Goal: Task Accomplishment & Management: Manage account settings

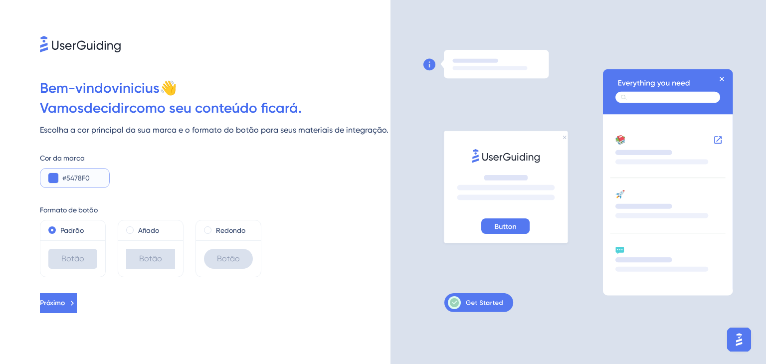
click at [57, 181] on button at bounding box center [53, 178] width 10 height 10
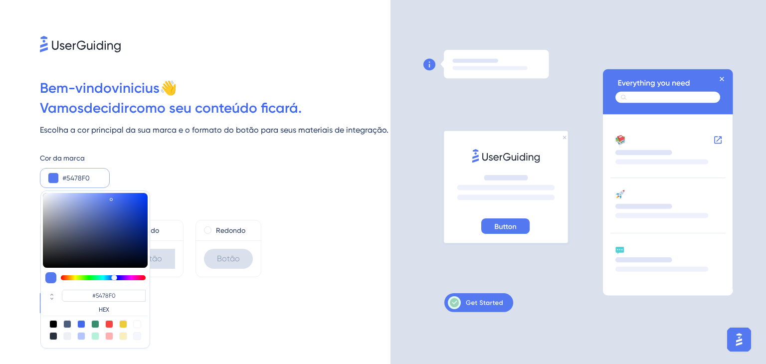
type input "#54f08f"
type input "#54F08F"
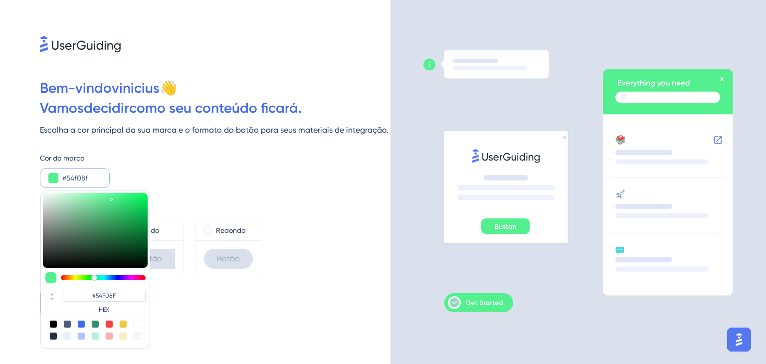
click at [94, 278] on div at bounding box center [103, 277] width 85 height 5
type input "#368152"
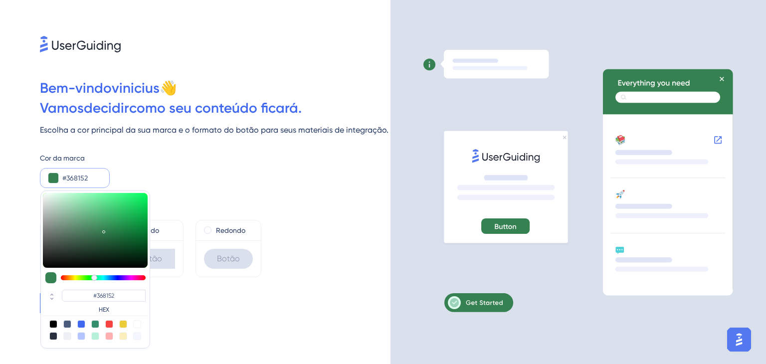
type input "#388454"
type input "#489c67"
type input "#489C67"
type input "#4ca16b"
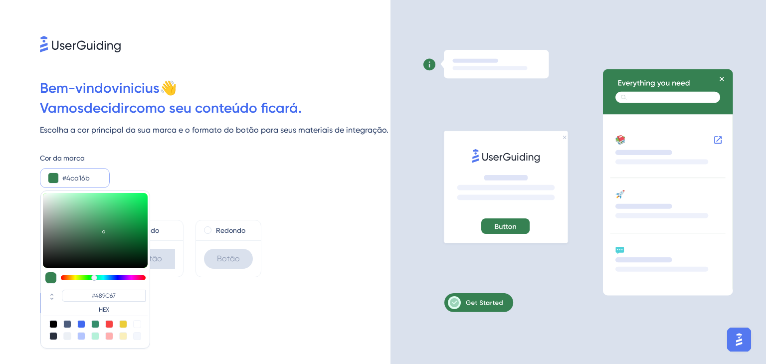
type input "#4CA16B"
type input "#5eb47d"
type input "#5EB47D"
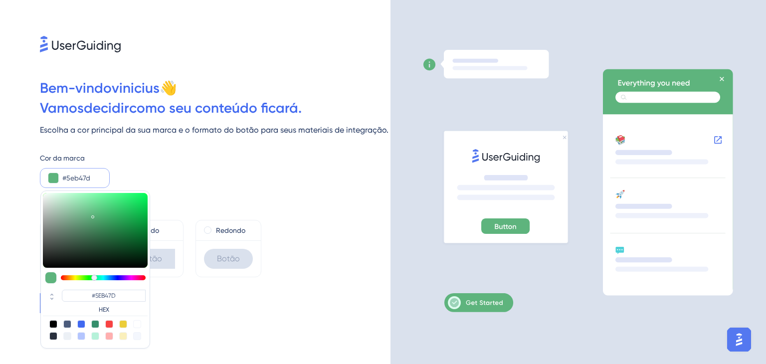
type input "#66b783"
type input "#66B783"
type input "#73be8e"
type input "#73BE8E"
type input "#75bf90"
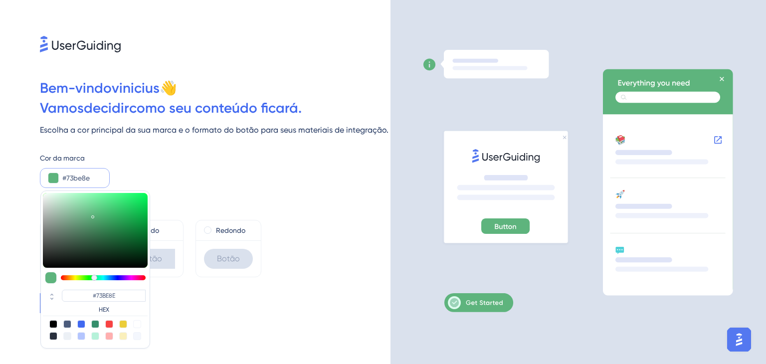
type input "#75BF90"
type input "#76bf91"
type input "#76BF91"
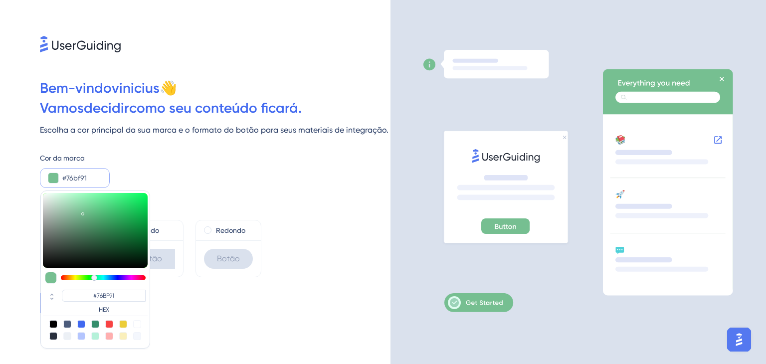
type input "#77bf92"
type input "#77BF92"
type input "#78be92"
type input "#78BE92"
type input "#6eab85"
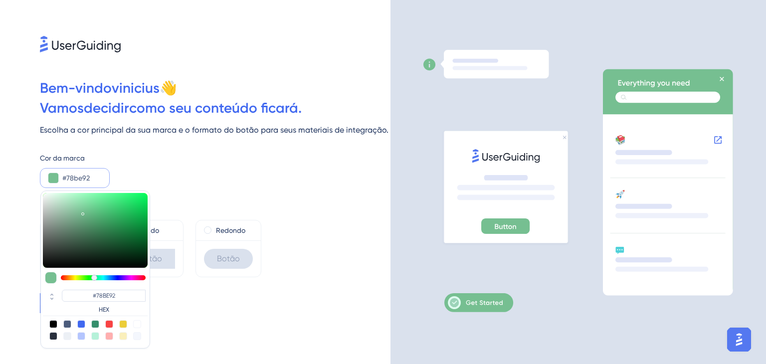
type input "#6EAB85"
type input "#5f9272"
type input "#5F9272"
type input "#5d8e6f"
type input "#5D8E6F"
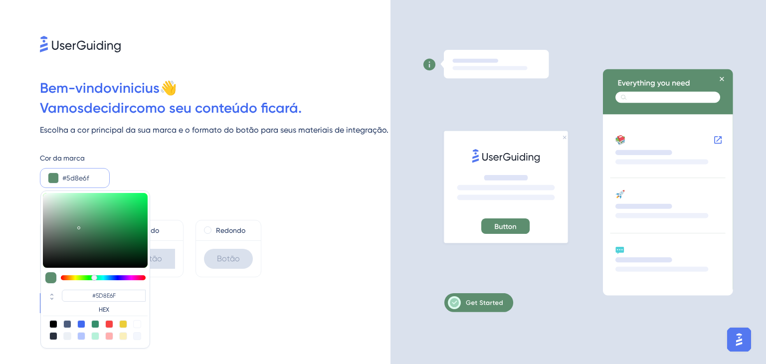
type input "#5b8c6d"
type input "#5B8C6D"
type input "#4e8763"
type input "#4E8763"
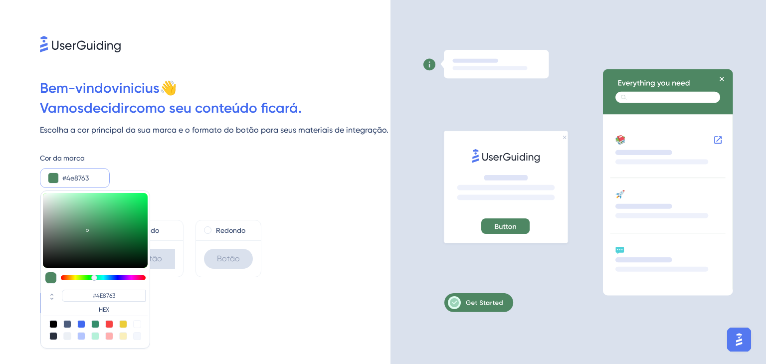
type input "#45825c"
type input "#45825C"
type input "#3d8156"
type input "#3D8156"
type input "#31824f"
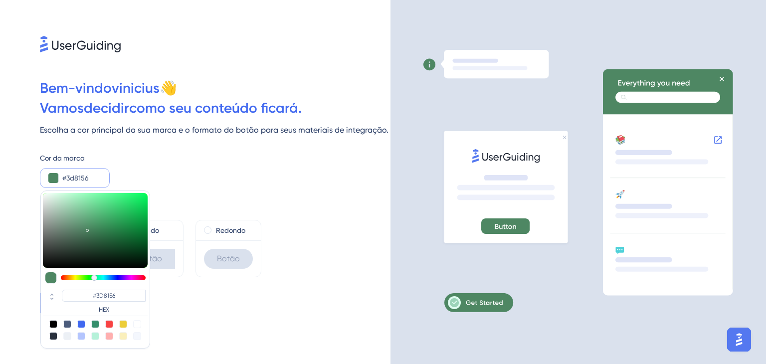
type input "#31824F"
type input "#2c874e"
type input "#2C874E"
type input "#299250"
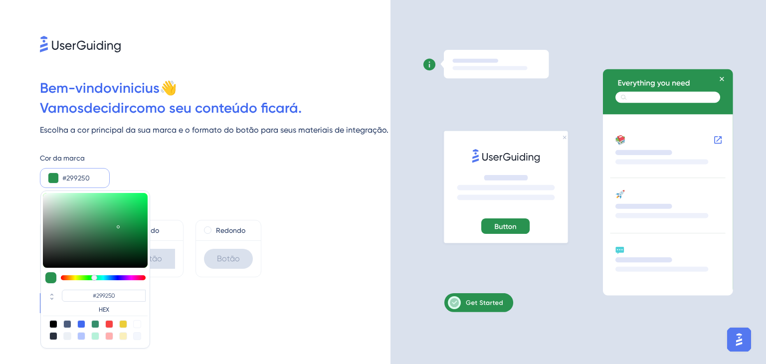
type input "#279f54"
type input "#279F54"
type input "#29b75f"
type input "#29B75F"
type input "#2ac866"
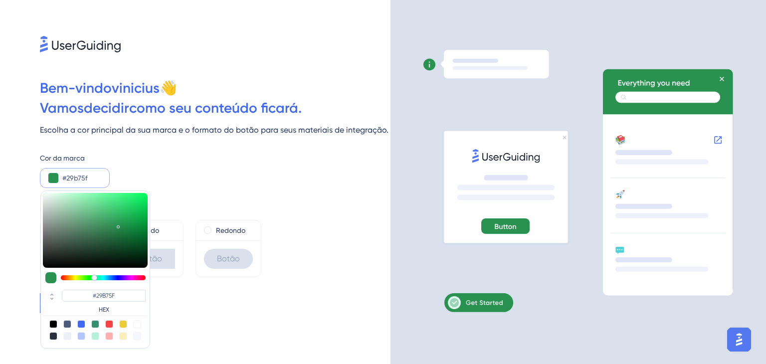
type input "#2AC866"
type input "#2bd96d"
type input "#2BD96D"
type input "#29e771"
type input "#29E771"
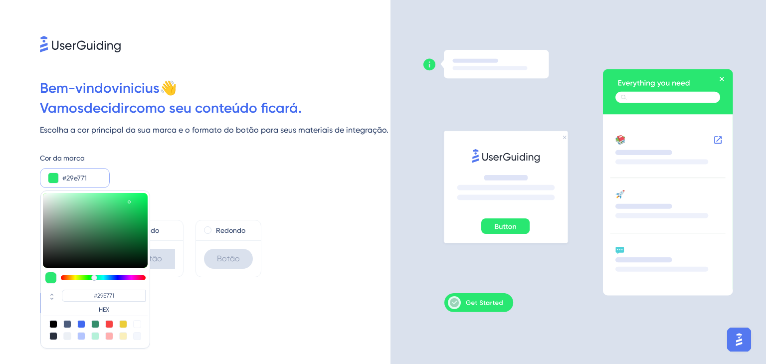
type input "#29ea72"
type input "#29EA72"
type input "#2bea73"
type input "#2BEA73"
type input "#44e581"
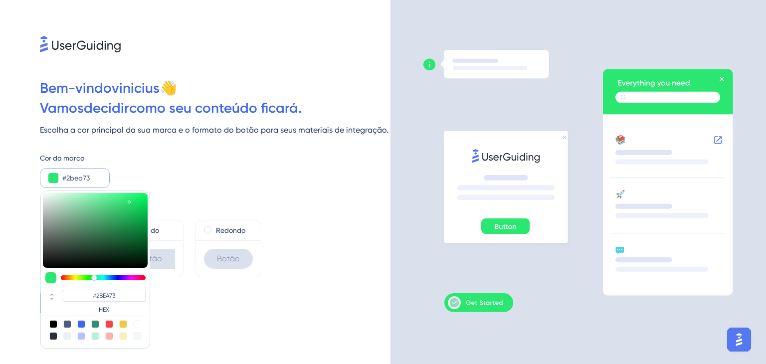
type input "#44E581"
type input "#5ad488"
type input "#5AD488"
type input "#66d28f"
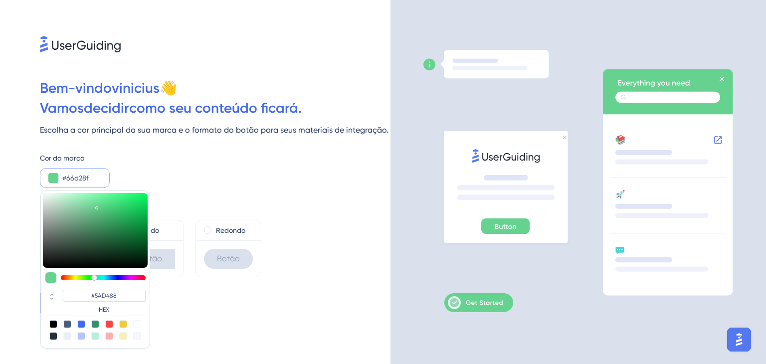
type input "#66D28F"
type input "#6ad291"
type input "#6AD291"
type input "#6ed093"
type input "#6ED093"
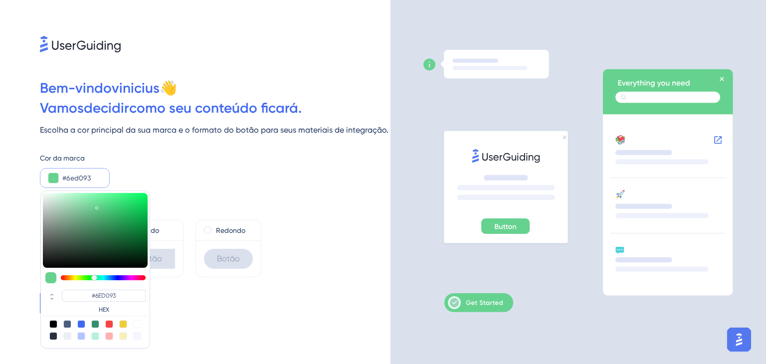
type input "#71cf94"
type input "#71CF94"
type input "#75d097"
type input "#75D097"
type input "#8be7ad"
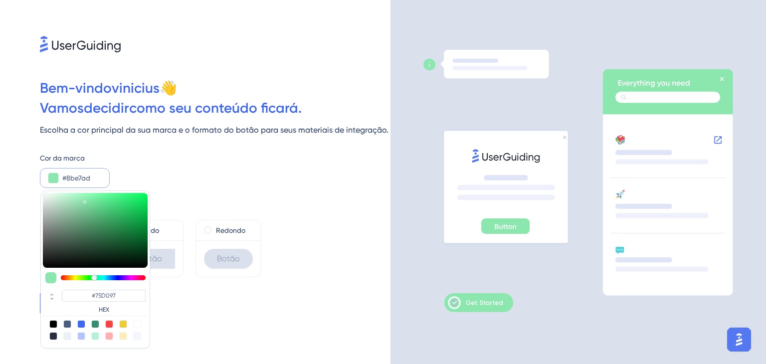
type input "#8BE7AD"
type input "#96f9bb"
type input "#96F9BB"
type input "#9affc0"
type input "#9AFFC0"
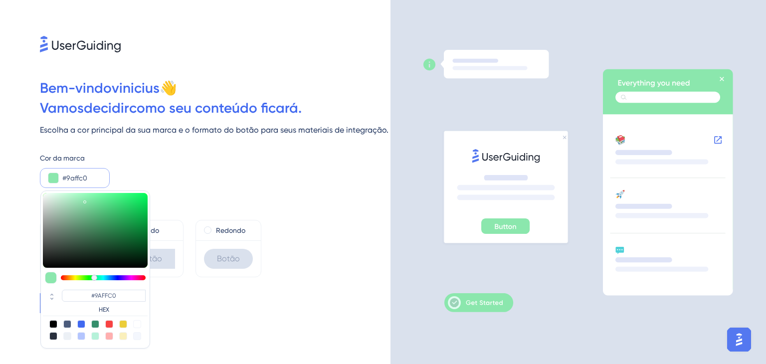
type input "#99ffbf"
type input "#99FFBF"
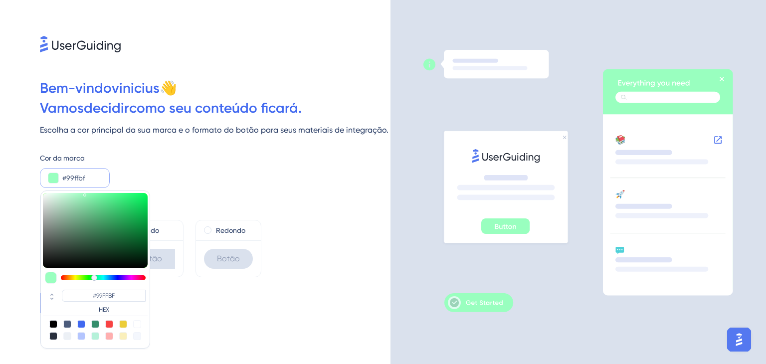
type input "#92ffbb"
type input "#92FFBB"
type input "#8cffb7"
type input "#8CFFB7"
type input "#81ffb0"
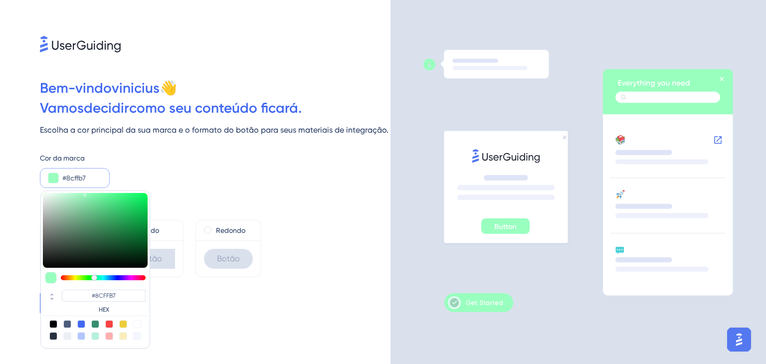
type input "#81FFB0"
type input "#79ffab"
type input "#79FFAB"
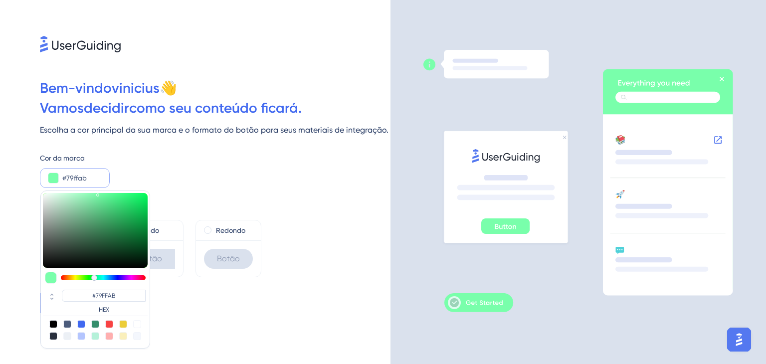
type input "#74ffa8"
type input "#74FFA8"
type input "#73ffa7"
type input "#73FFA7"
type input "#65ef98"
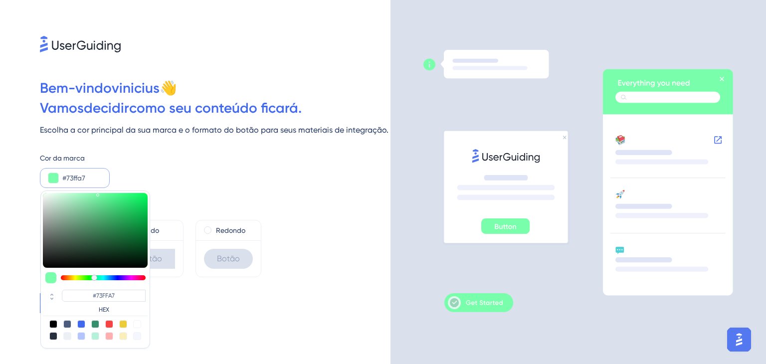
type input "#65EF98"
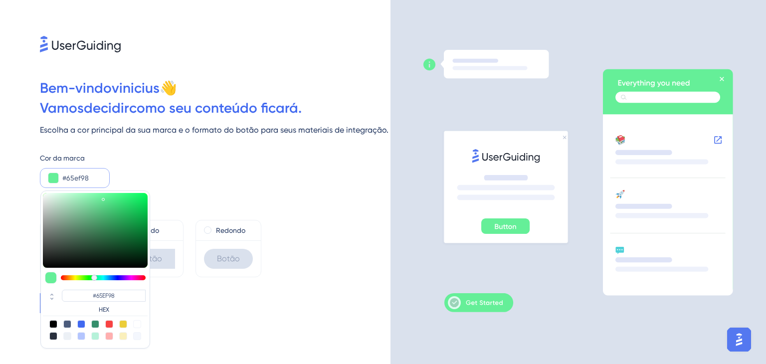
type input "#58d285"
type input "#58D285"
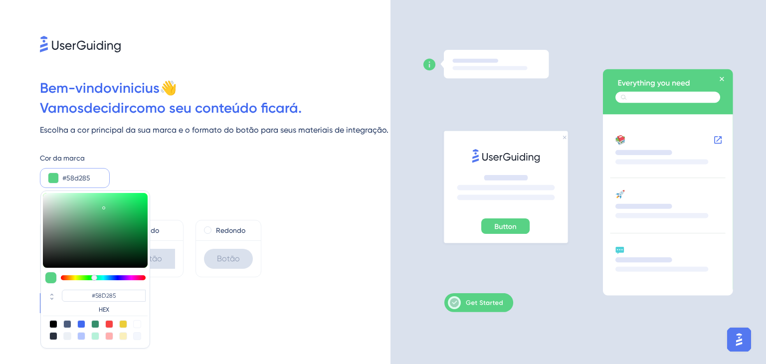
type input "#5bd086"
type input "#5BD086"
type input "#63ca89"
type input "#63CA89"
type input "#64c889"
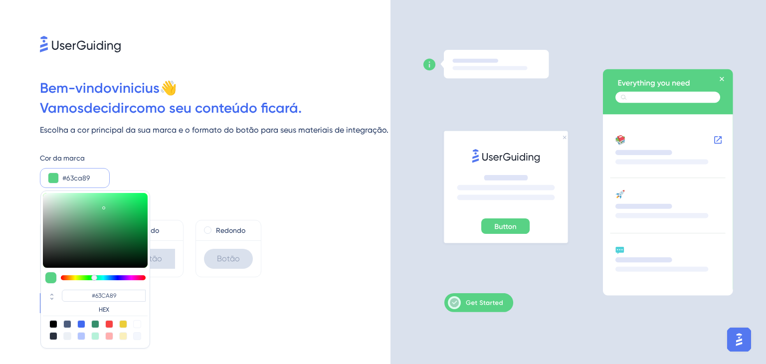
type input "#64C889"
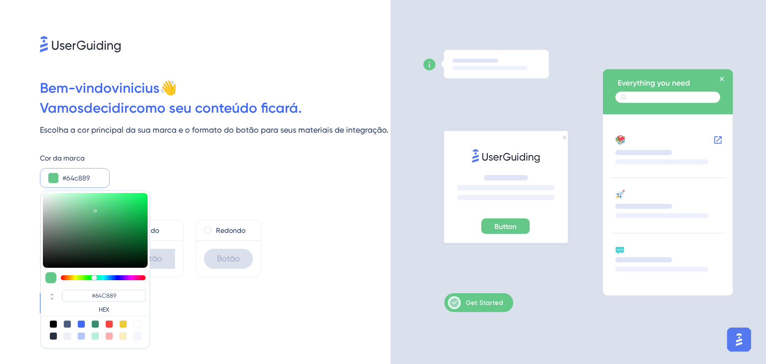
type input "#65c889"
type input "#65C889"
type input "#66be86"
type input "#66BE86"
type input "#6bb084"
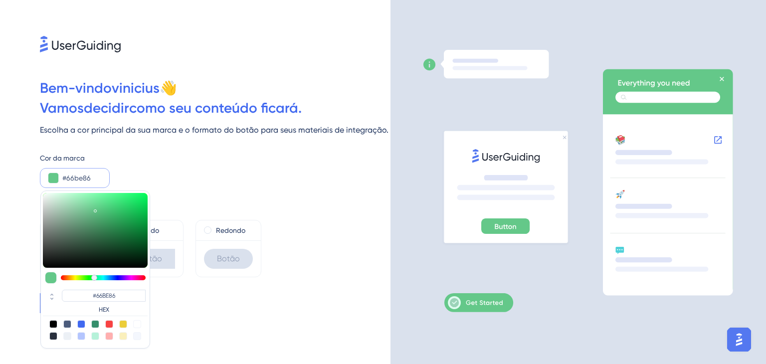
type input "#6BB084"
type input "#6cad84"
type input "#6CAD84"
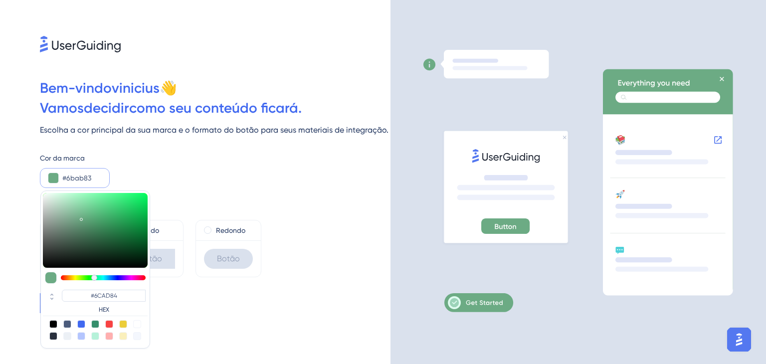
type input "#6cab84"
type input "#6CAB84"
type input "#6dab84"
type input "#6DAB84"
type input "#78b78f"
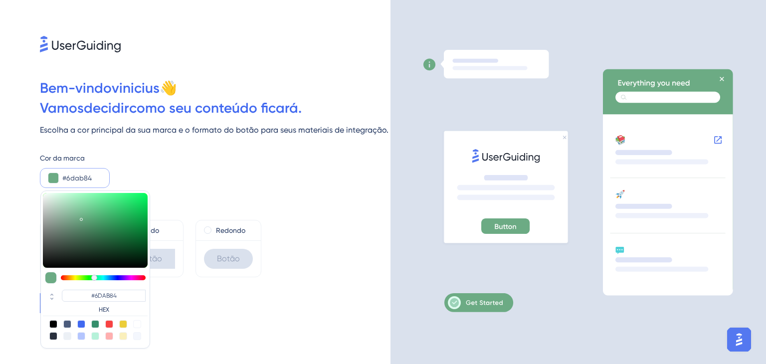
type input "#78B78F"
type input "#7ebe95"
type input "#7EBE95"
type input "#7fbe96"
type input "#7FBE96"
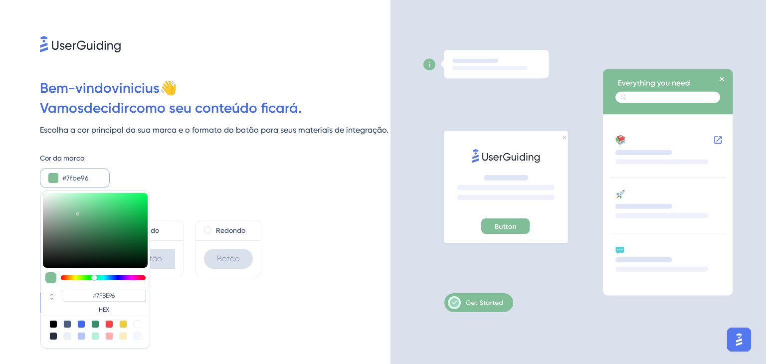
type input "#85be9a"
type input "#85BE9A"
type input "#86be9b"
type input "#86BE9B"
type input "#85bc9a"
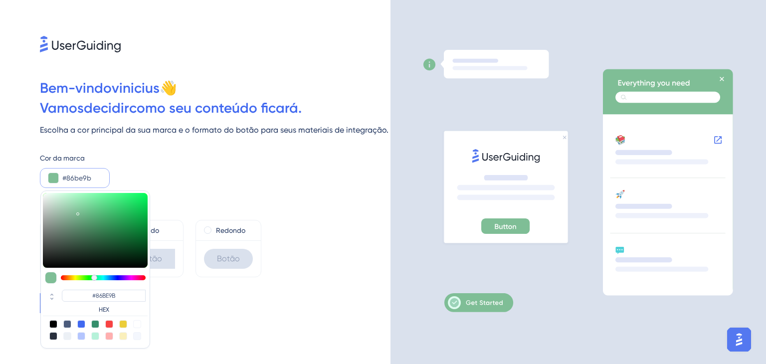
type input "#85BC9A"
type input "#86bc9b"
type input "#86BC9B"
type input "#85ba9a"
type input "#85BA9A"
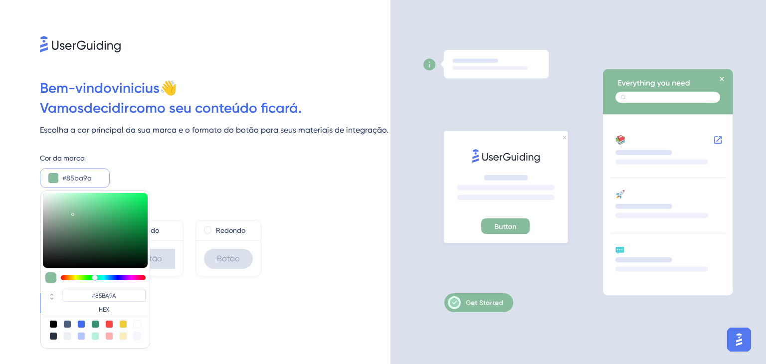
type input "#86ba9a"
type input "#86BA9A"
type input "#84b998"
type input "#84B998"
type input "#80b293"
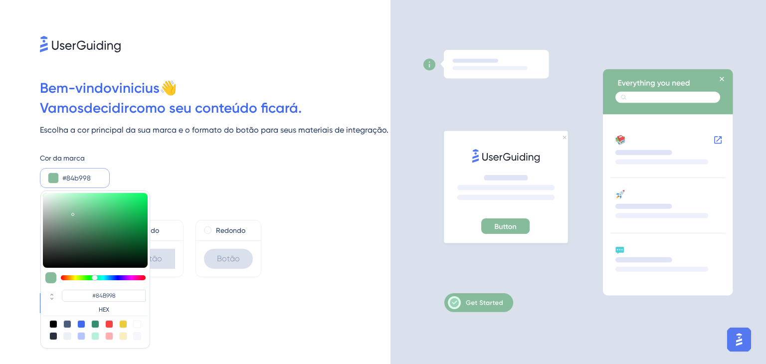
type input "#80B293"
type input "#7dae90"
type input "#7DAE90"
type input "#7cad8f"
type input "#7CAD8F"
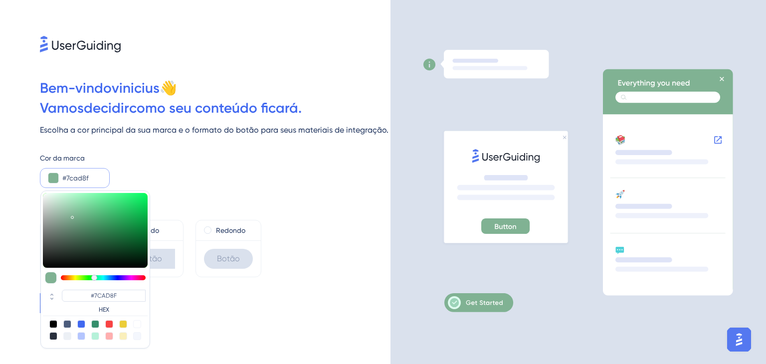
type input "#7bad8e"
type input "#7BAD8E"
type input "#78a98b"
type input "#78A98B"
type input "#75a98a"
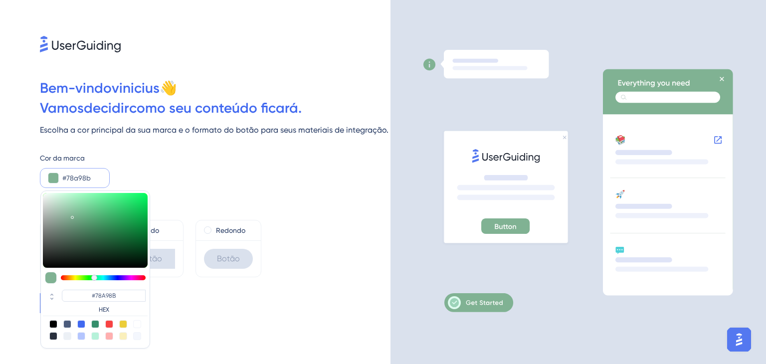
type input "#75A98A"
type input "#74a989"
type input "#74A989"
type input "#73a989"
type input "#73A989"
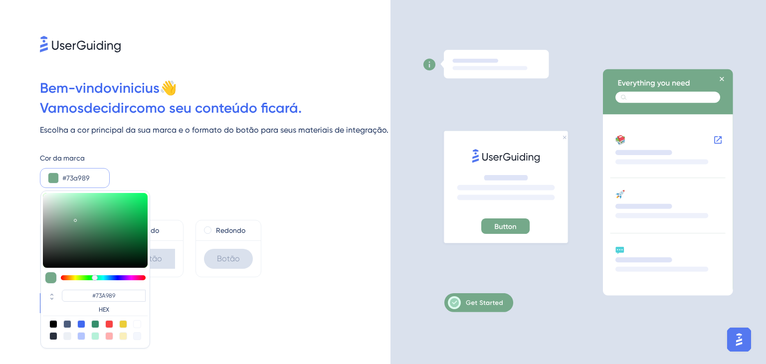
type input "#72a989"
type input "#72A989"
type input "#71a989"
type input "#71A989"
type input "#72ab8a"
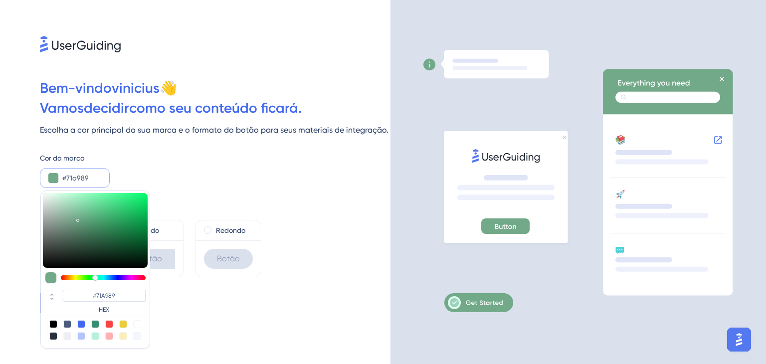
type input "#72AB8A"
type input "#73b08c"
type input "#73B08C"
type input "#72b08b"
type input "#72B08B"
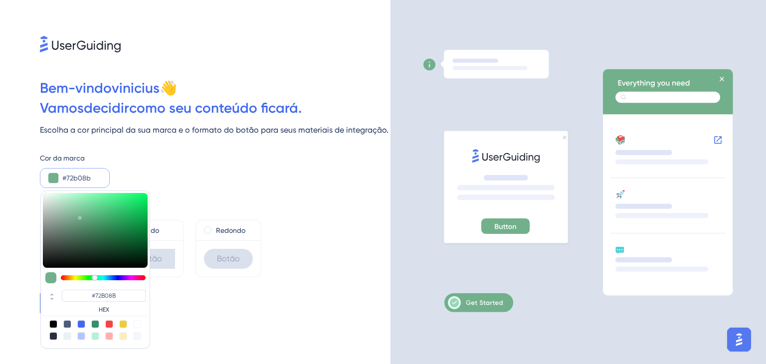
drag, startPoint x: 104, startPoint y: 230, endPoint x: 80, endPoint y: 216, distance: 27.7
click at [80, 216] on div at bounding box center [95, 230] width 105 height 75
drag, startPoint x: 102, startPoint y: 174, endPoint x: 73, endPoint y: 176, distance: 29.0
click at [77, 176] on div "#72b08b #72B08B HEX" at bounding box center [75, 178] width 70 height 20
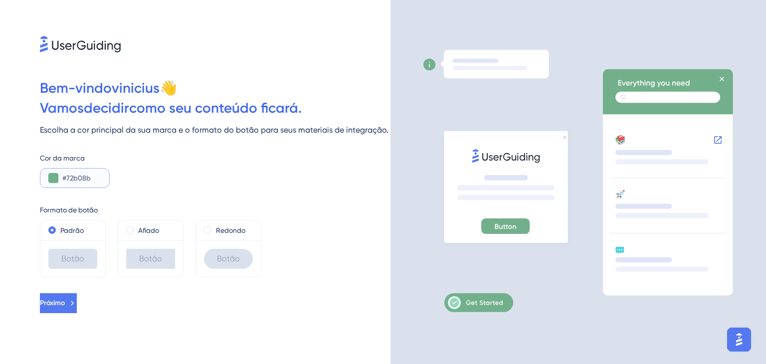
drag, startPoint x: 69, startPoint y: 177, endPoint x: 90, endPoint y: 178, distance: 21.0
click at [90, 178] on input "#72b08b" at bounding box center [81, 178] width 39 height 12
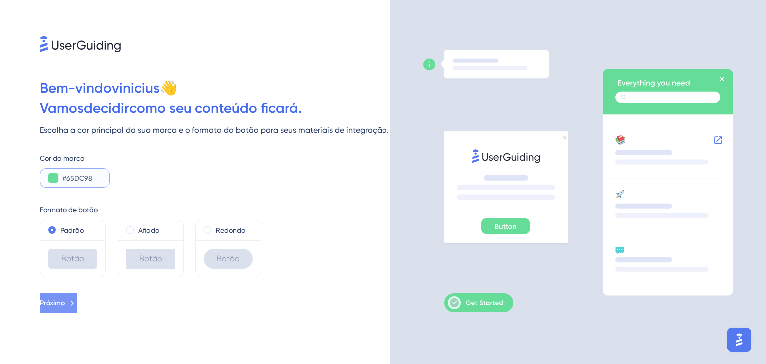
type input "#65DC98"
click at [77, 297] on button "Próximo" at bounding box center [58, 303] width 37 height 20
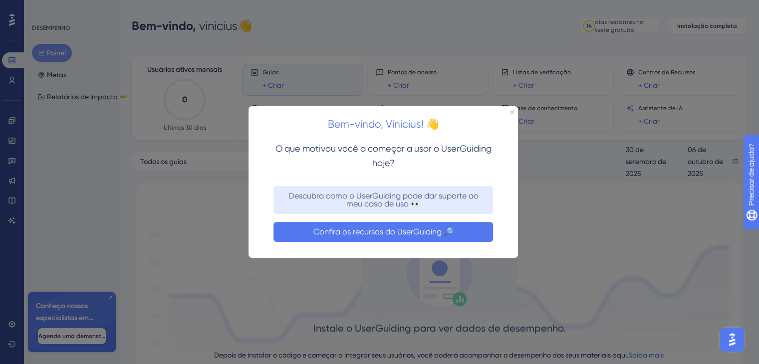
click at [453, 233] on font "Confira os recursos do UserGuiding 🔎" at bounding box center [383, 231] width 140 height 9
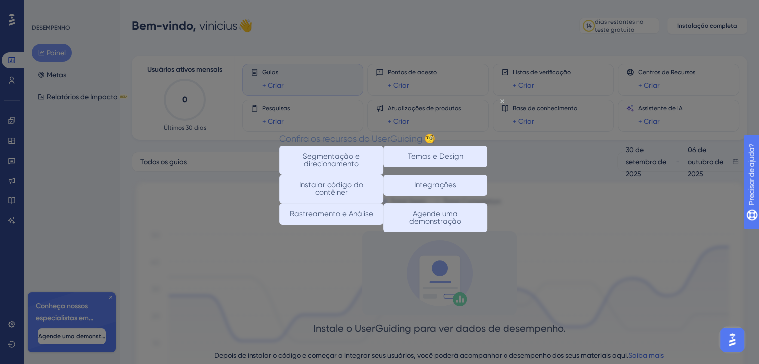
click at [501, 101] on icon "Fechar visualização" at bounding box center [502, 101] width 4 height 4
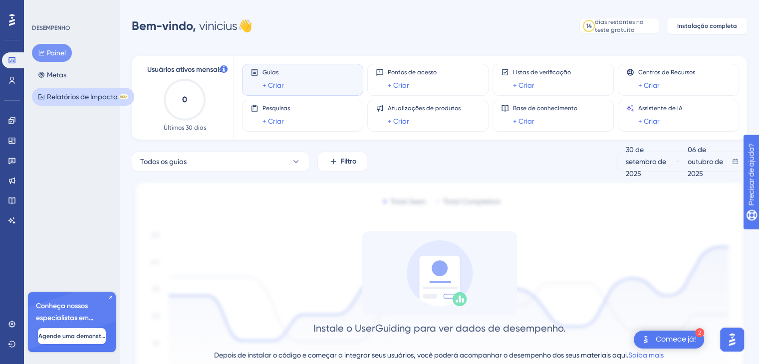
click at [93, 96] on font "Relatórios de Impacto" at bounding box center [82, 97] width 70 height 8
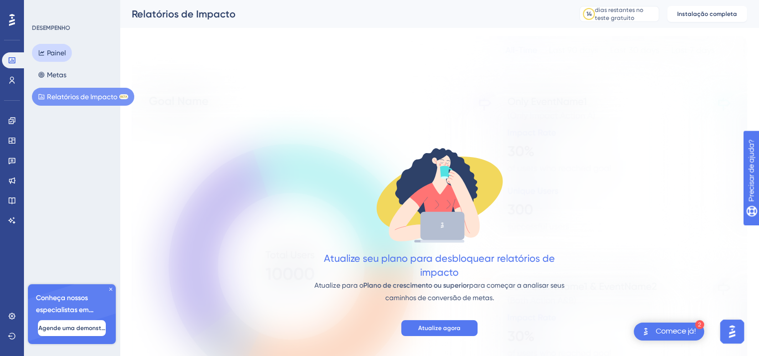
click at [66, 50] on button "Painel" at bounding box center [52, 53] width 40 height 18
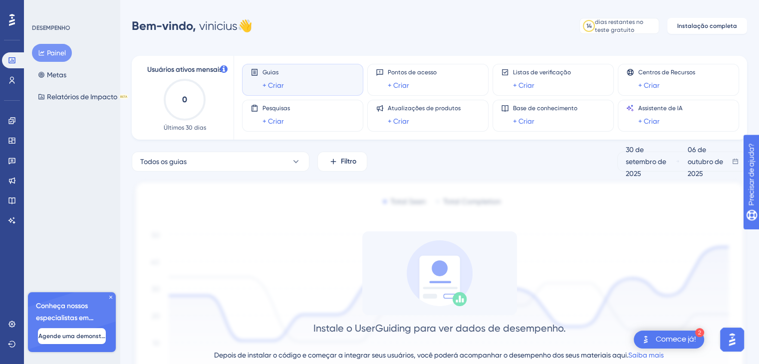
click at [112, 294] on icon at bounding box center [111, 297] width 6 height 6
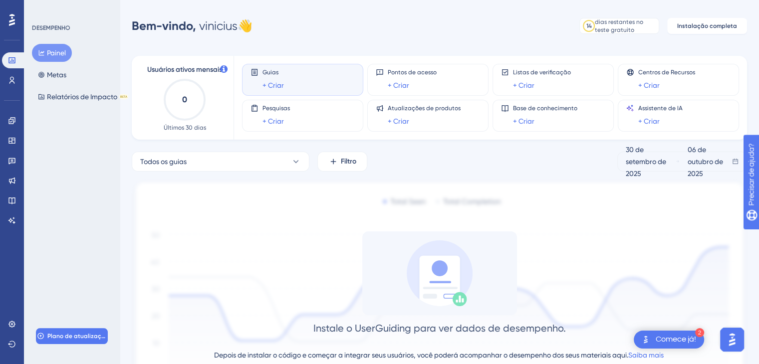
click at [11, 19] on icon at bounding box center [12, 19] width 6 height 13
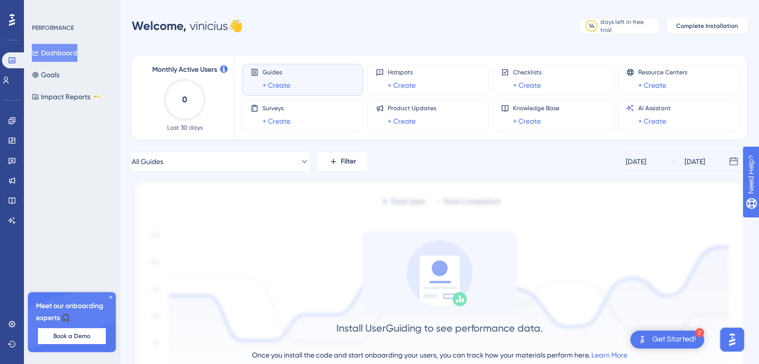
click at [109, 295] on icon at bounding box center [111, 297] width 6 height 6
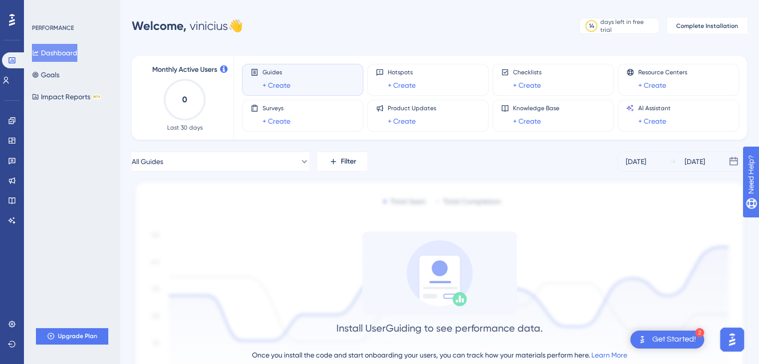
click at [665, 338] on div "Get Started!" at bounding box center [674, 339] width 44 height 11
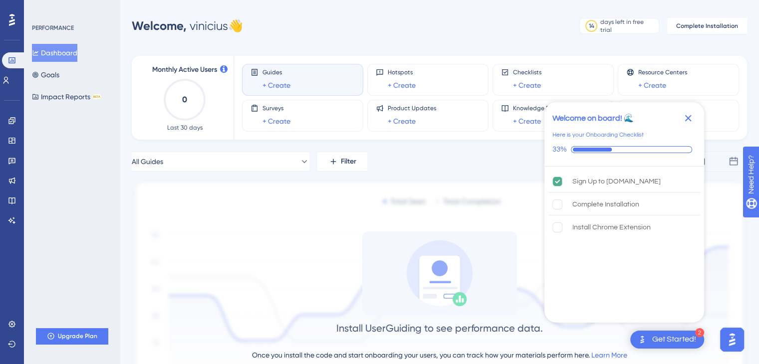
click at [692, 123] on icon "Close Checklist" at bounding box center [688, 118] width 12 height 12
